Goal: Task Accomplishment & Management: Manage account settings

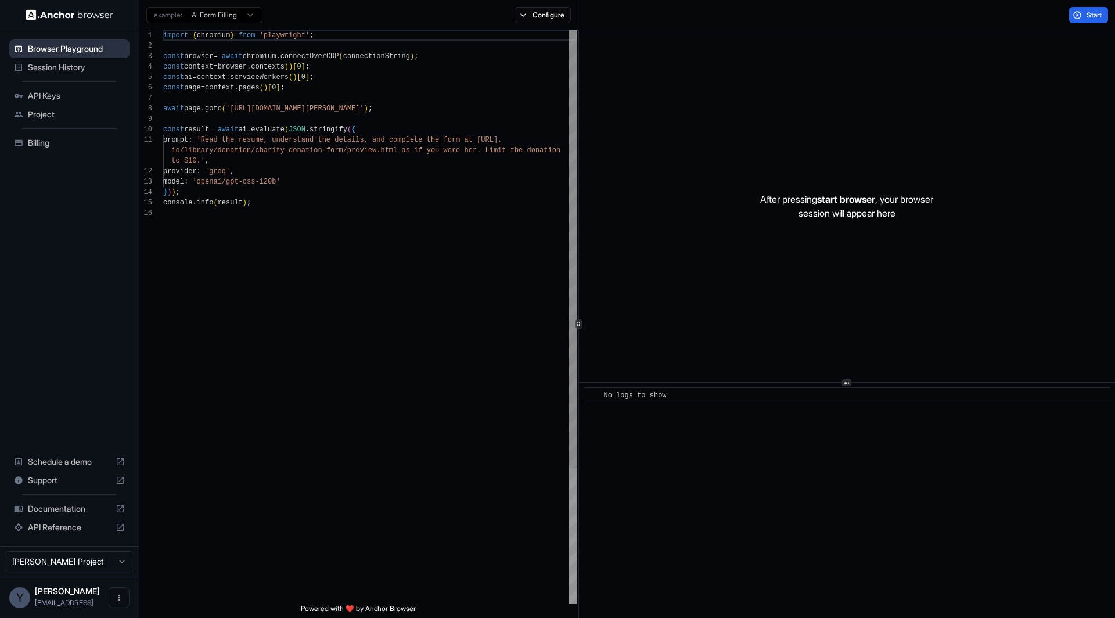
scroll to position [105, 0]
click at [62, 139] on span "Billing" at bounding box center [76, 143] width 97 height 12
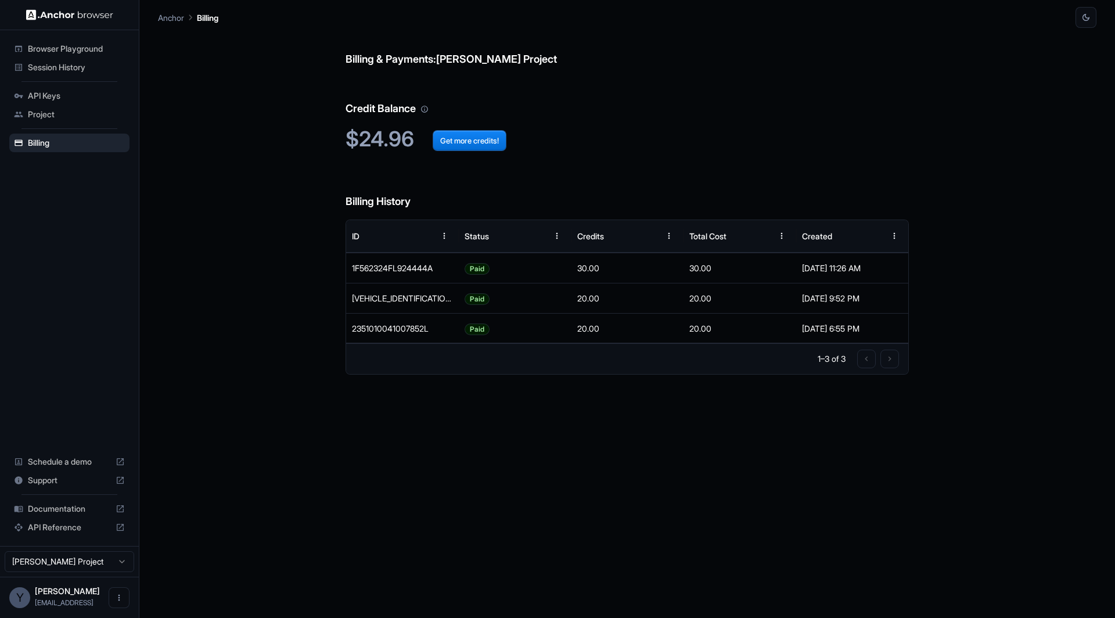
click at [86, 69] on span "Session History" at bounding box center [76, 68] width 97 height 12
